Goal: Navigation & Orientation: Find specific page/section

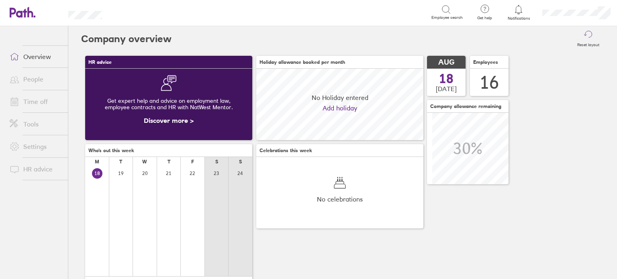
scroll to position [71, 167]
click at [41, 106] on link "Time off" at bounding box center [35, 102] width 65 height 16
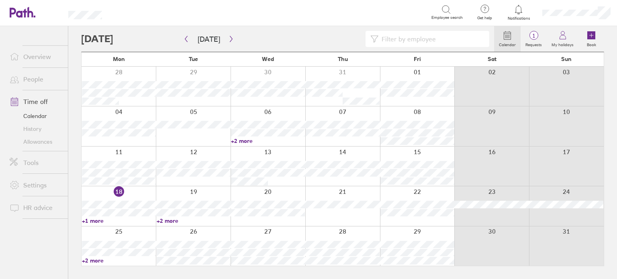
click at [101, 221] on link "+1 more" at bounding box center [119, 220] width 74 height 7
click at [32, 82] on link "People" at bounding box center [35, 79] width 65 height 16
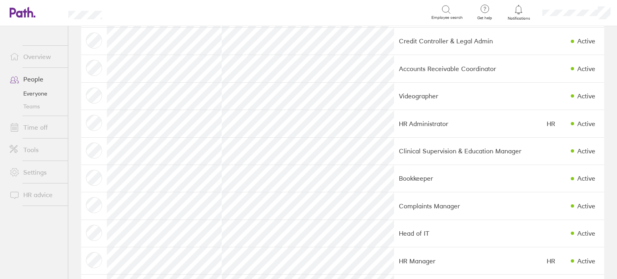
scroll to position [161, 0]
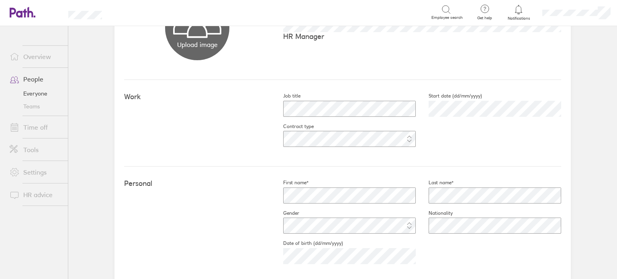
scroll to position [161, 0]
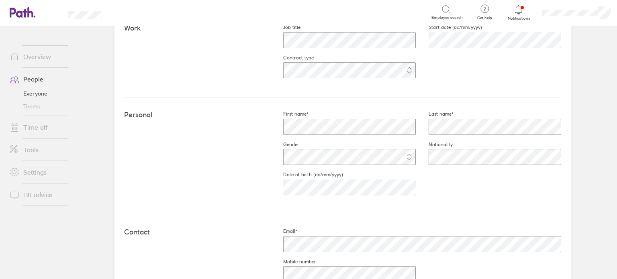
click at [50, 63] on link "Overview" at bounding box center [35, 57] width 65 height 16
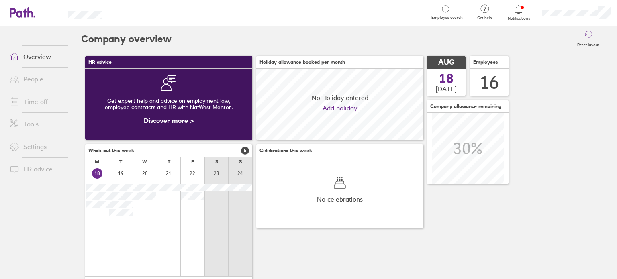
scroll to position [71, 167]
